Goal: Transaction & Acquisition: Download file/media

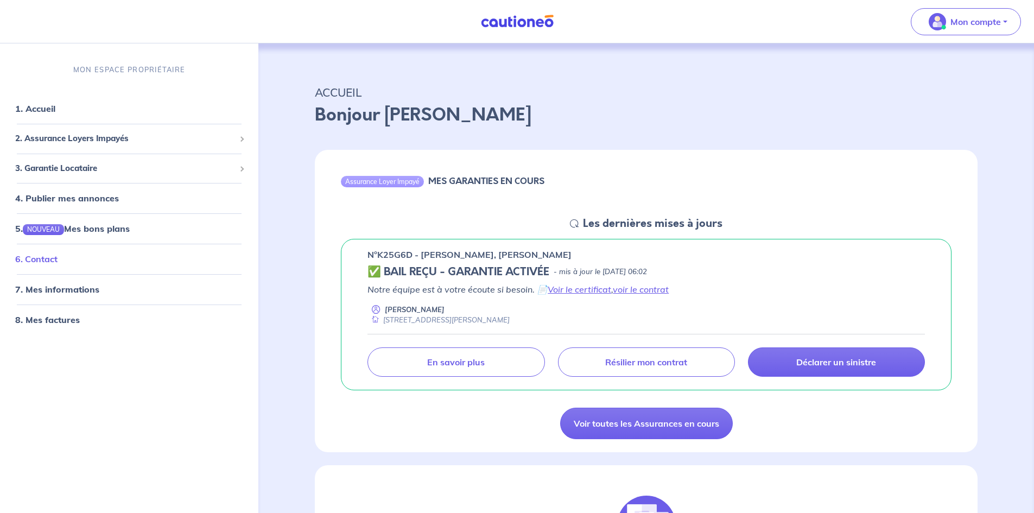
click at [50, 256] on link "6. Contact" at bounding box center [36, 259] width 42 height 11
click at [65, 319] on link "8. Mes factures" at bounding box center [46, 319] width 63 height 11
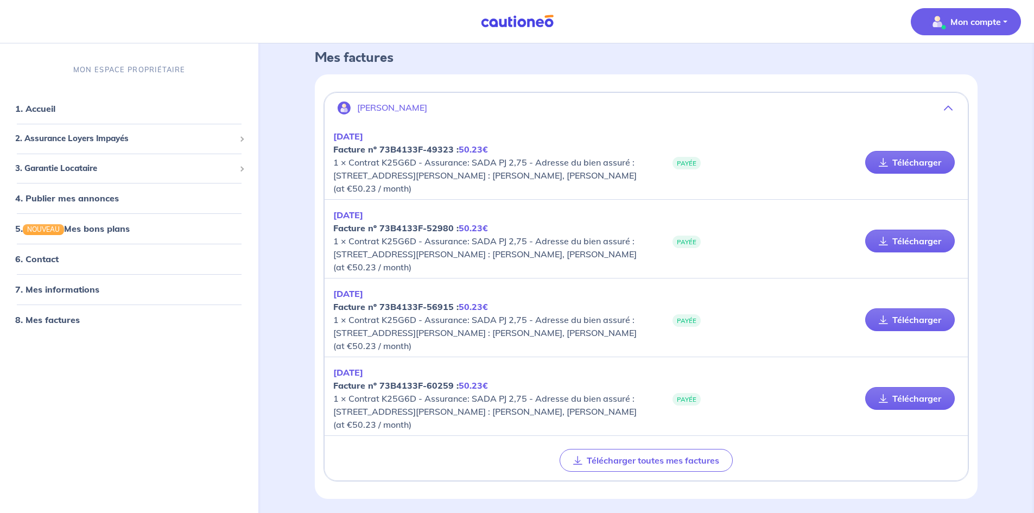
scroll to position [92, 0]
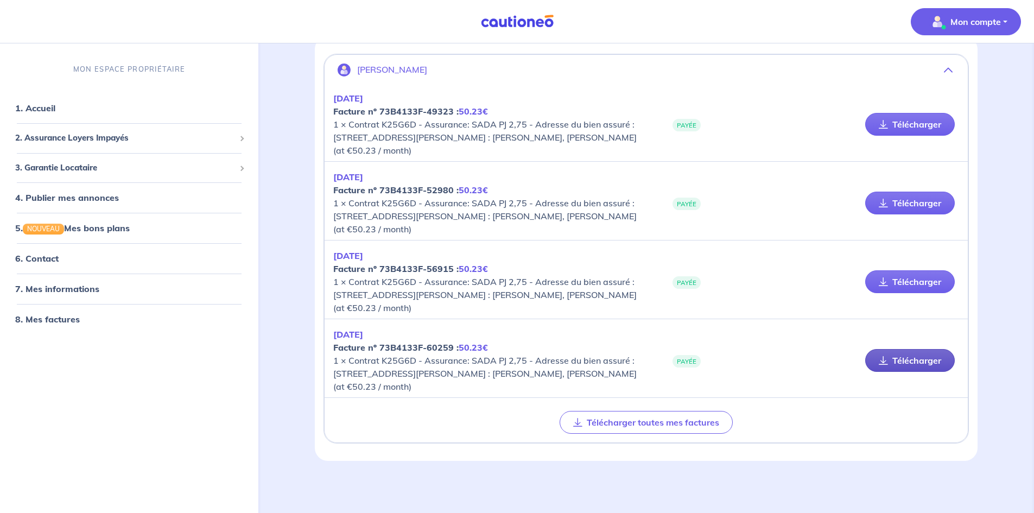
click at [913, 359] on link "Télécharger" at bounding box center [911, 360] width 90 height 23
click at [918, 281] on link "Télécharger" at bounding box center [911, 281] width 90 height 23
click at [890, 205] on link "Télécharger" at bounding box center [911, 203] width 90 height 23
click at [902, 130] on link "Télécharger" at bounding box center [911, 124] width 90 height 23
click at [54, 260] on link "6. Contact" at bounding box center [36, 259] width 42 height 11
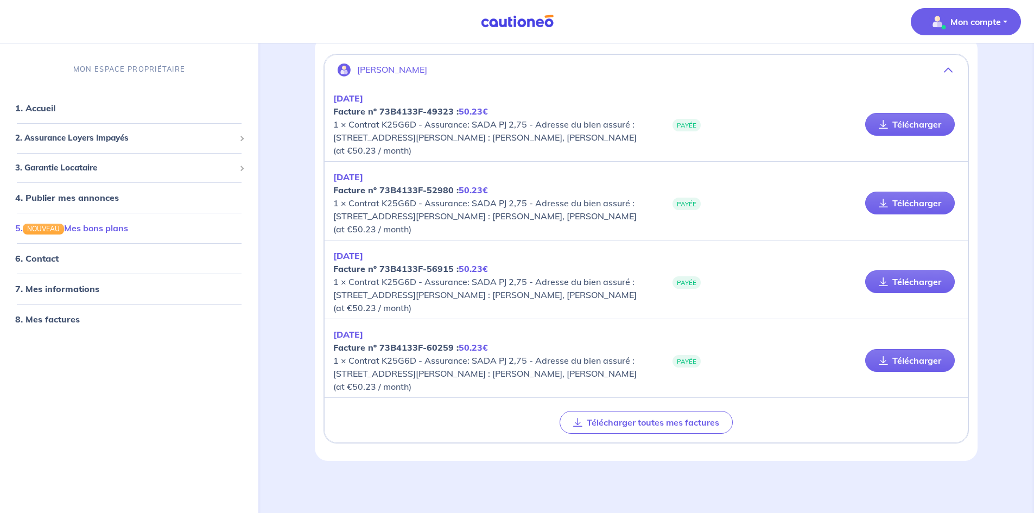
click at [108, 231] on link "5. NOUVEAU Mes bons plans" at bounding box center [71, 228] width 113 height 11
click at [49, 259] on link "6. Contact" at bounding box center [36, 259] width 42 height 11
click at [916, 128] on link "Télécharger" at bounding box center [911, 124] width 90 height 23
click at [912, 207] on link "Télécharger" at bounding box center [911, 203] width 90 height 23
click at [904, 282] on link "Télécharger" at bounding box center [911, 281] width 90 height 23
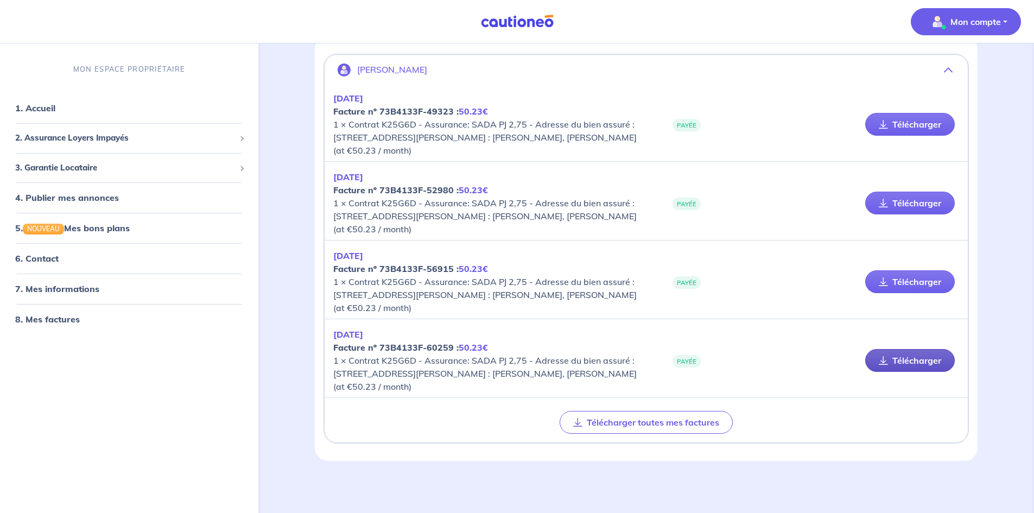
click at [929, 362] on link "Télécharger" at bounding box center [911, 360] width 90 height 23
